Goal: Book appointment/travel/reservation

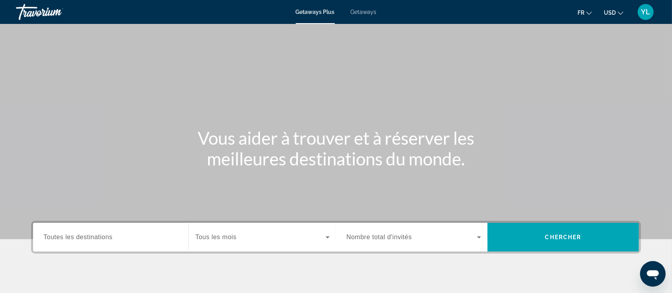
click at [613, 15] on span "USD" at bounding box center [609, 13] width 12 height 6
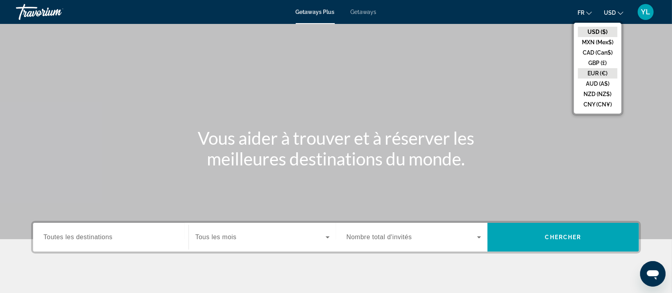
click at [589, 74] on button "EUR (€)" at bounding box center [597, 73] width 39 height 10
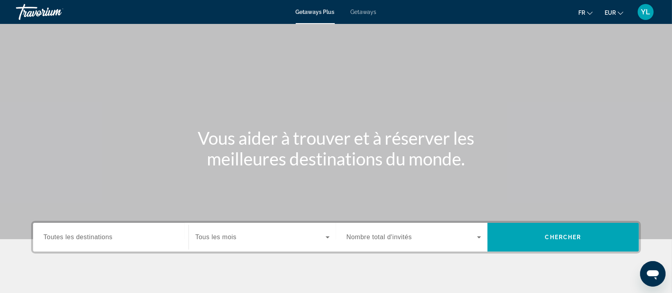
click at [355, 13] on span "Getaways" at bounding box center [364, 12] width 26 height 6
click at [213, 247] on div "Search widget" at bounding box center [262, 237] width 134 height 22
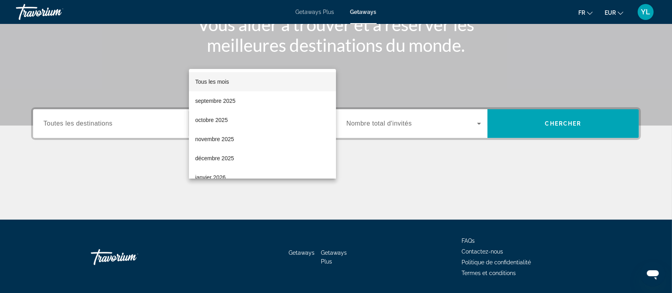
scroll to position [137, 0]
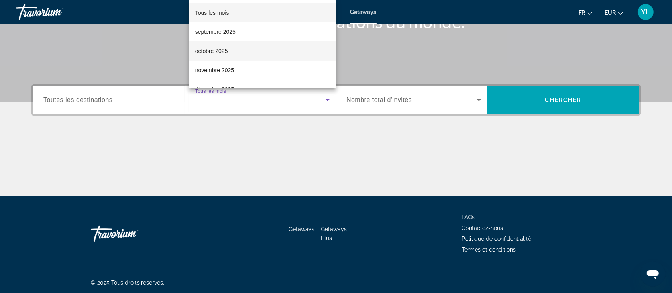
click at [239, 48] on mat-option "octobre 2025" at bounding box center [262, 50] width 147 height 19
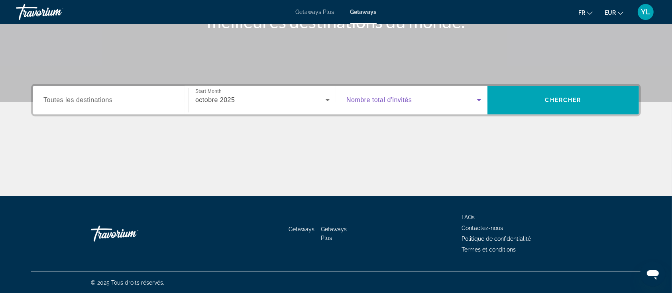
click at [358, 95] on span "Search widget" at bounding box center [411, 100] width 131 height 10
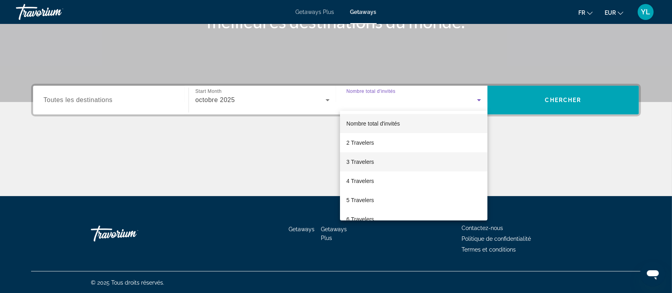
click at [379, 161] on mat-option "3 Travelers" at bounding box center [413, 161] width 147 height 19
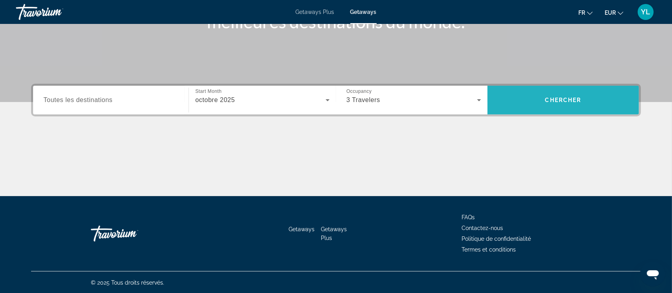
click at [539, 102] on span "Search widget" at bounding box center [562, 99] width 151 height 19
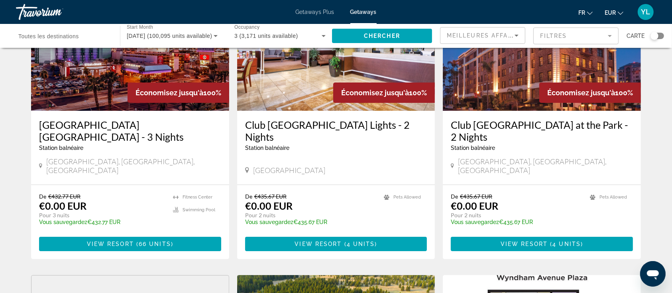
scroll to position [38, 0]
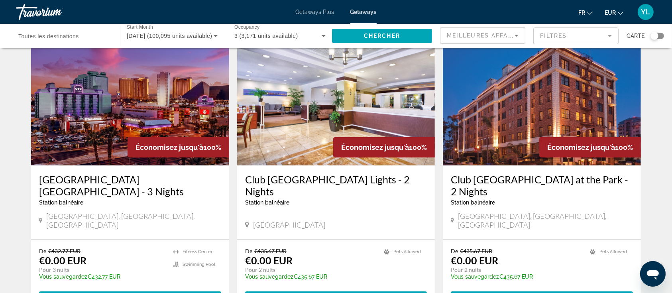
click at [655, 37] on div "Search widget" at bounding box center [654, 36] width 8 height 8
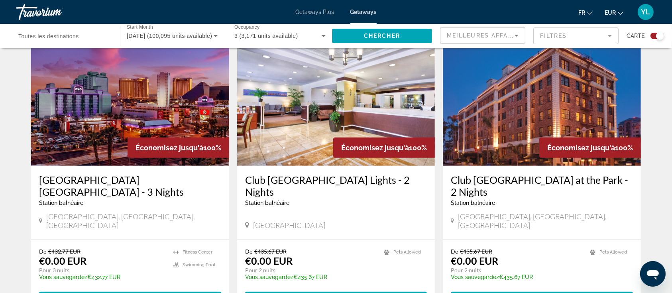
scroll to position [13, 0]
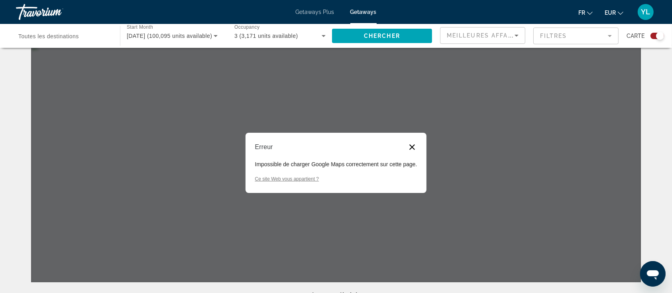
click at [415, 143] on button "Fermer la boîte de dialogue" at bounding box center [412, 147] width 10 height 10
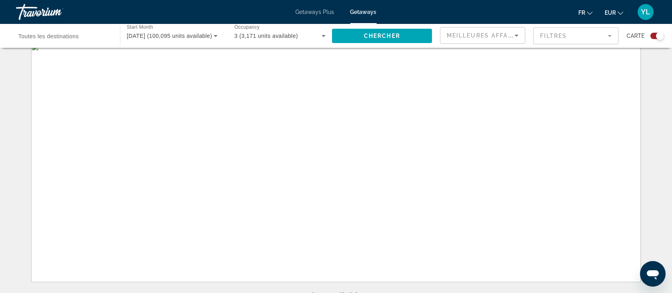
click at [657, 35] on div "Search widget" at bounding box center [660, 36] width 8 height 8
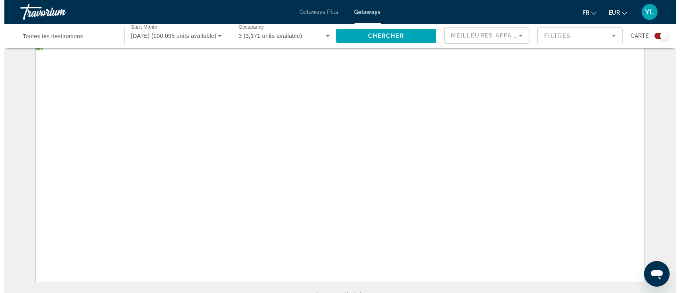
scroll to position [0, 0]
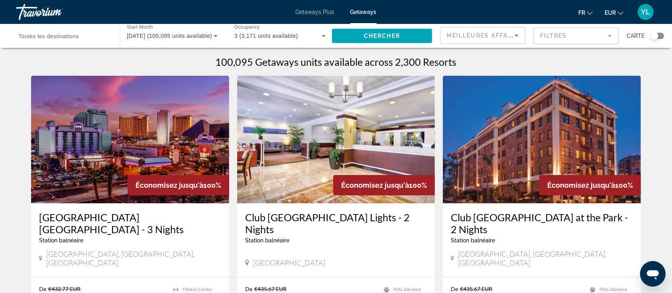
click at [43, 36] on span "Toutes les destinations" at bounding box center [48, 36] width 61 height 6
click at [43, 36] on input "Destination Toutes les destinations" at bounding box center [63, 36] width 91 height 10
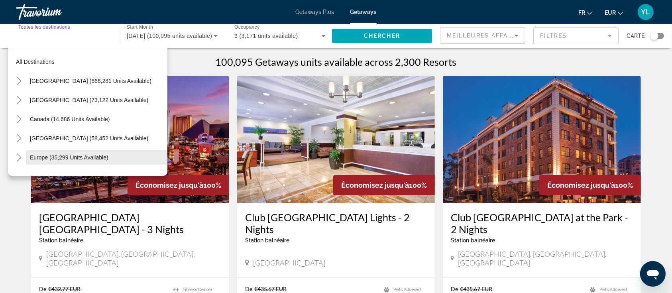
click at [69, 157] on span "Europe (35,299 units available)" at bounding box center [69, 157] width 78 height 6
type input "**********"
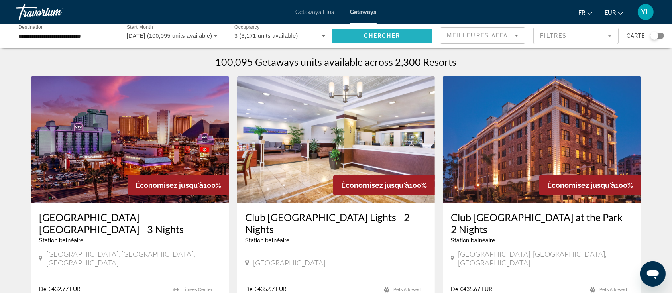
click at [360, 35] on span "Search widget" at bounding box center [382, 35] width 100 height 19
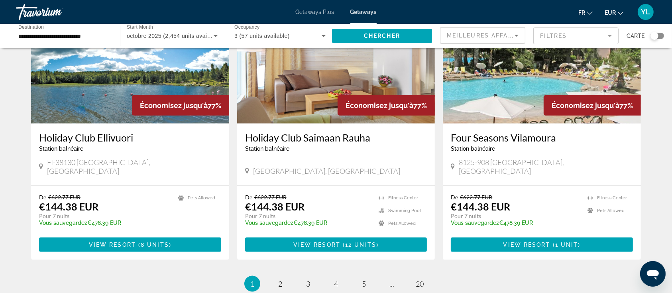
scroll to position [917, 0]
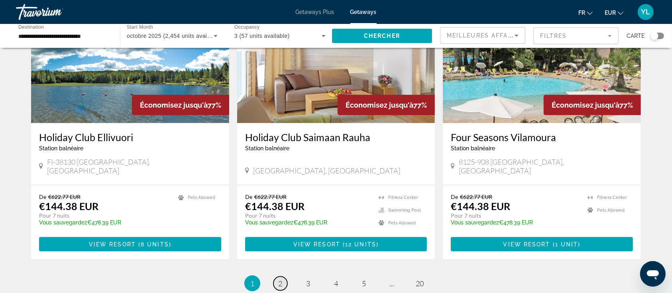
click at [277, 276] on link "page 2" at bounding box center [280, 283] width 14 height 14
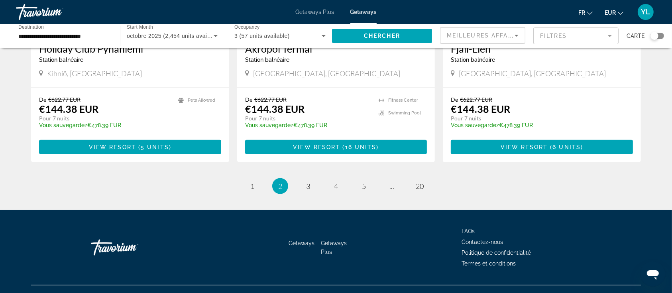
scroll to position [995, 0]
